Goal: Task Accomplishment & Management: Manage account settings

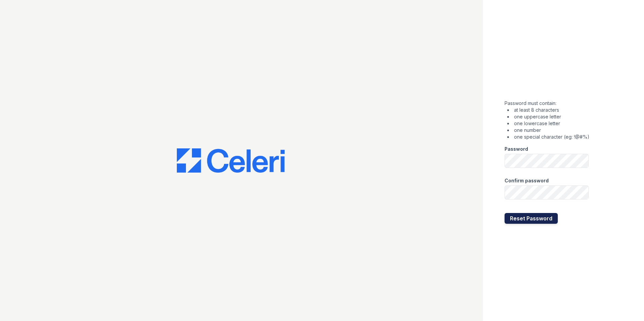
click at [510, 217] on button "Reset Password" at bounding box center [531, 218] width 53 height 11
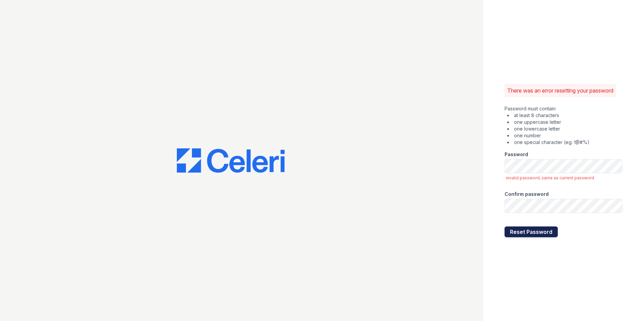
click at [509, 232] on button "Reset Password" at bounding box center [531, 232] width 53 height 11
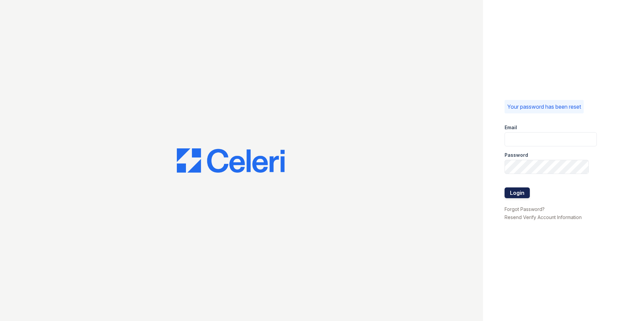
type input "ppeterson@rushmoremgmt.com"
click at [521, 192] on button "Login" at bounding box center [517, 193] width 25 height 11
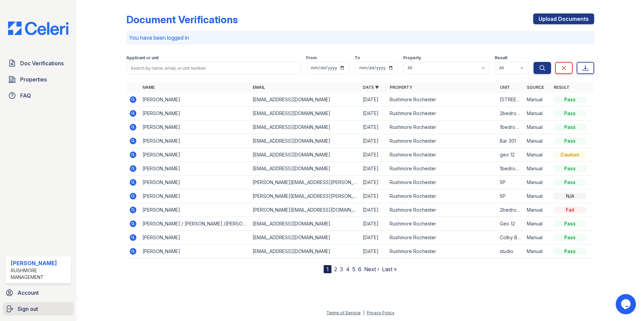
click at [38, 311] on span "Sign out" at bounding box center [28, 309] width 21 height 8
